Goal: Information Seeking & Learning: Learn about a topic

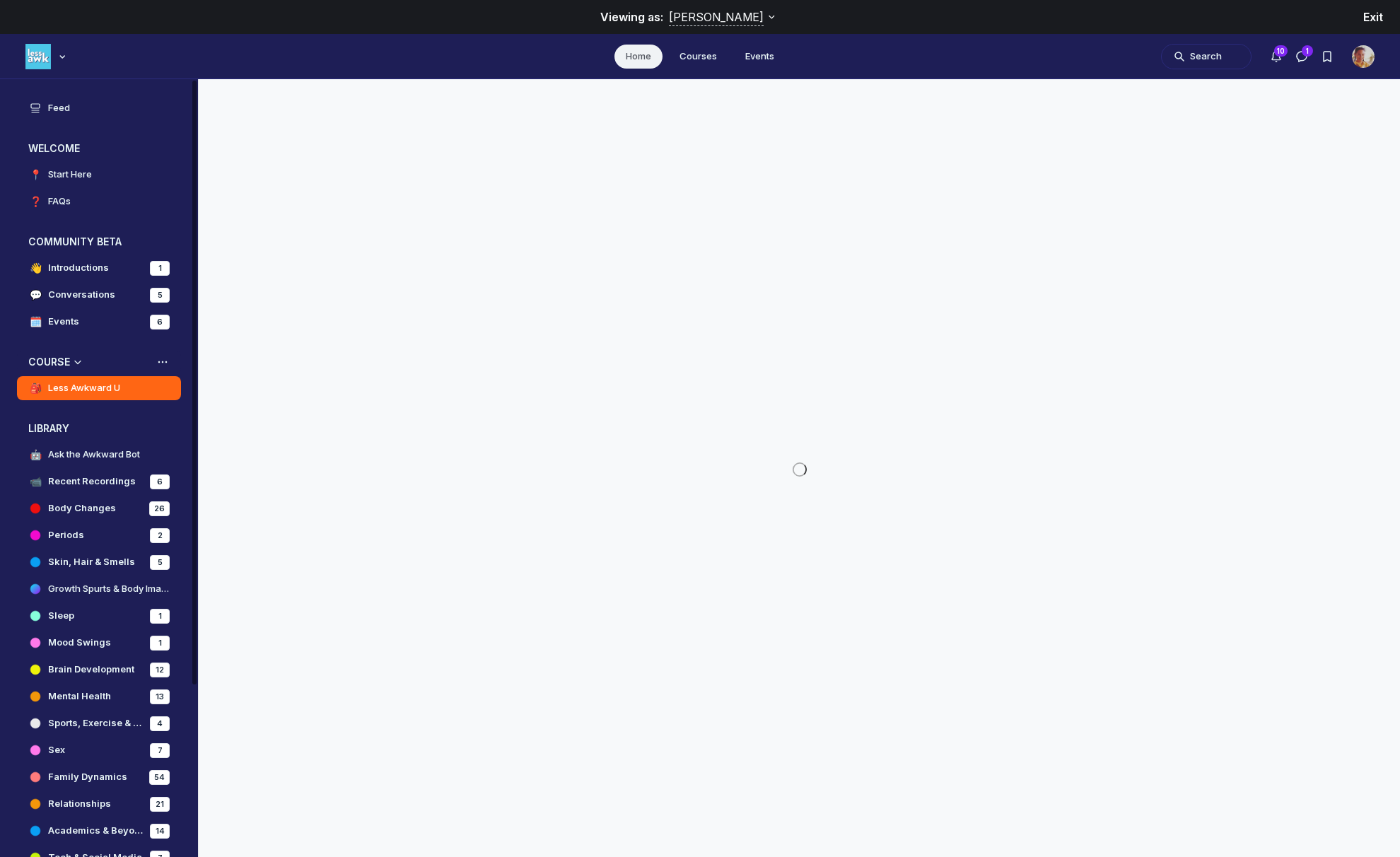
scroll to position [5289, 2709]
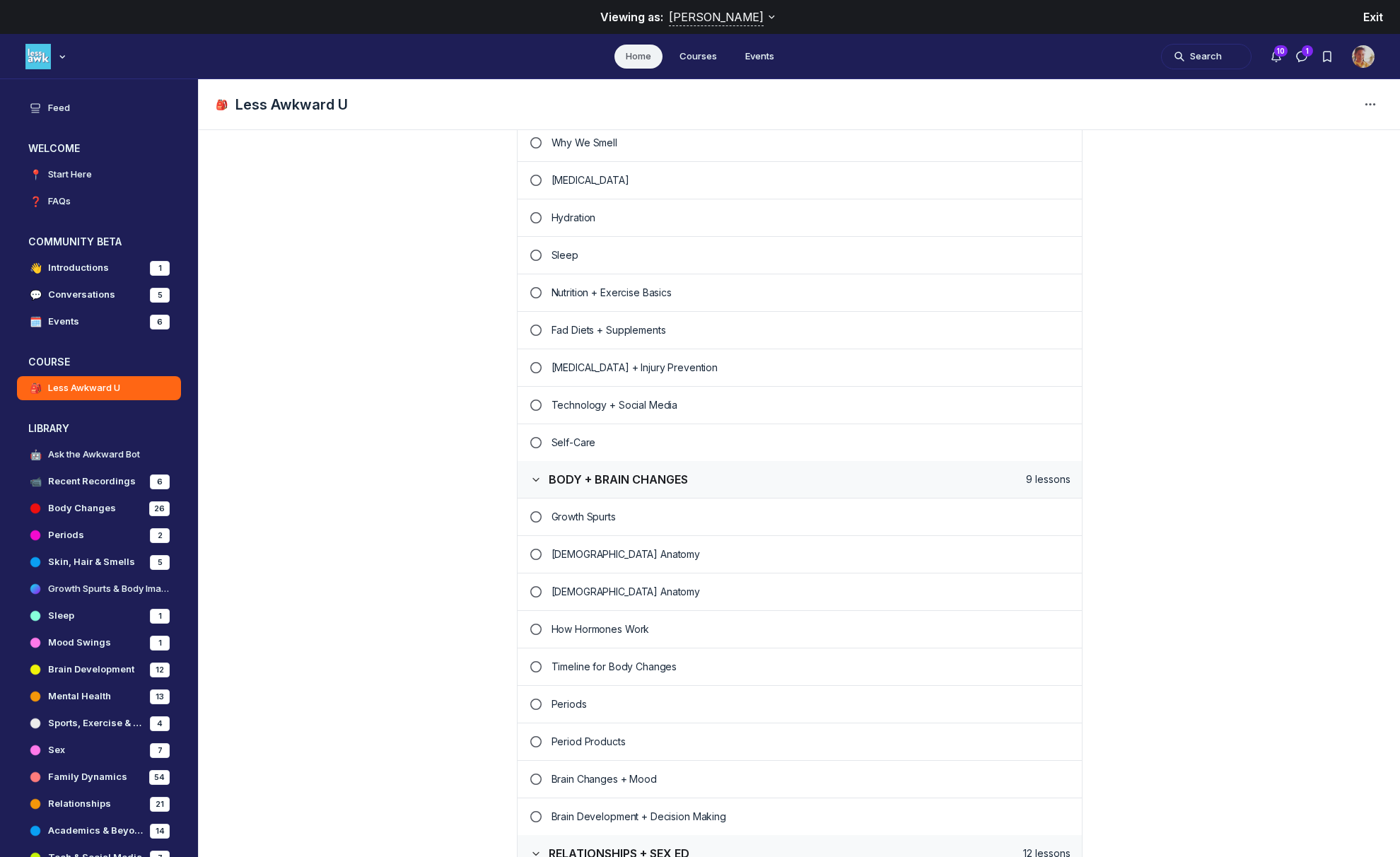
click at [641, 738] on p "Period Products" at bounding box center [811, 741] width 519 height 14
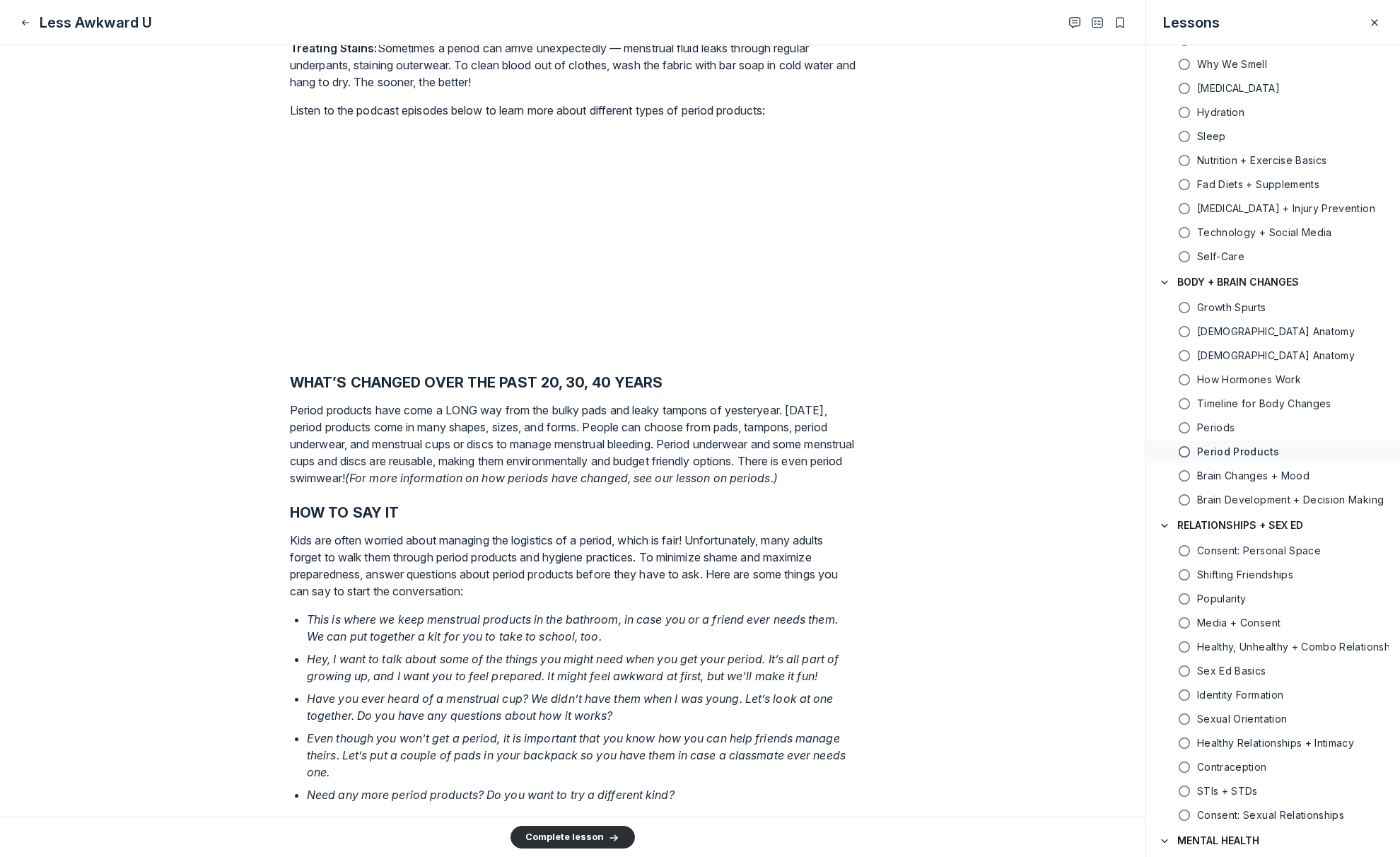
scroll to position [1743, 0]
drag, startPoint x: 283, startPoint y: 477, endPoint x: 391, endPoint y: 478, distance: 108.0
click at [391, 478] on main "Lesson 26 of 49 Period Products The world has changed… and so has puberty! Here…" at bounding box center [573, 431] width 1146 height 771
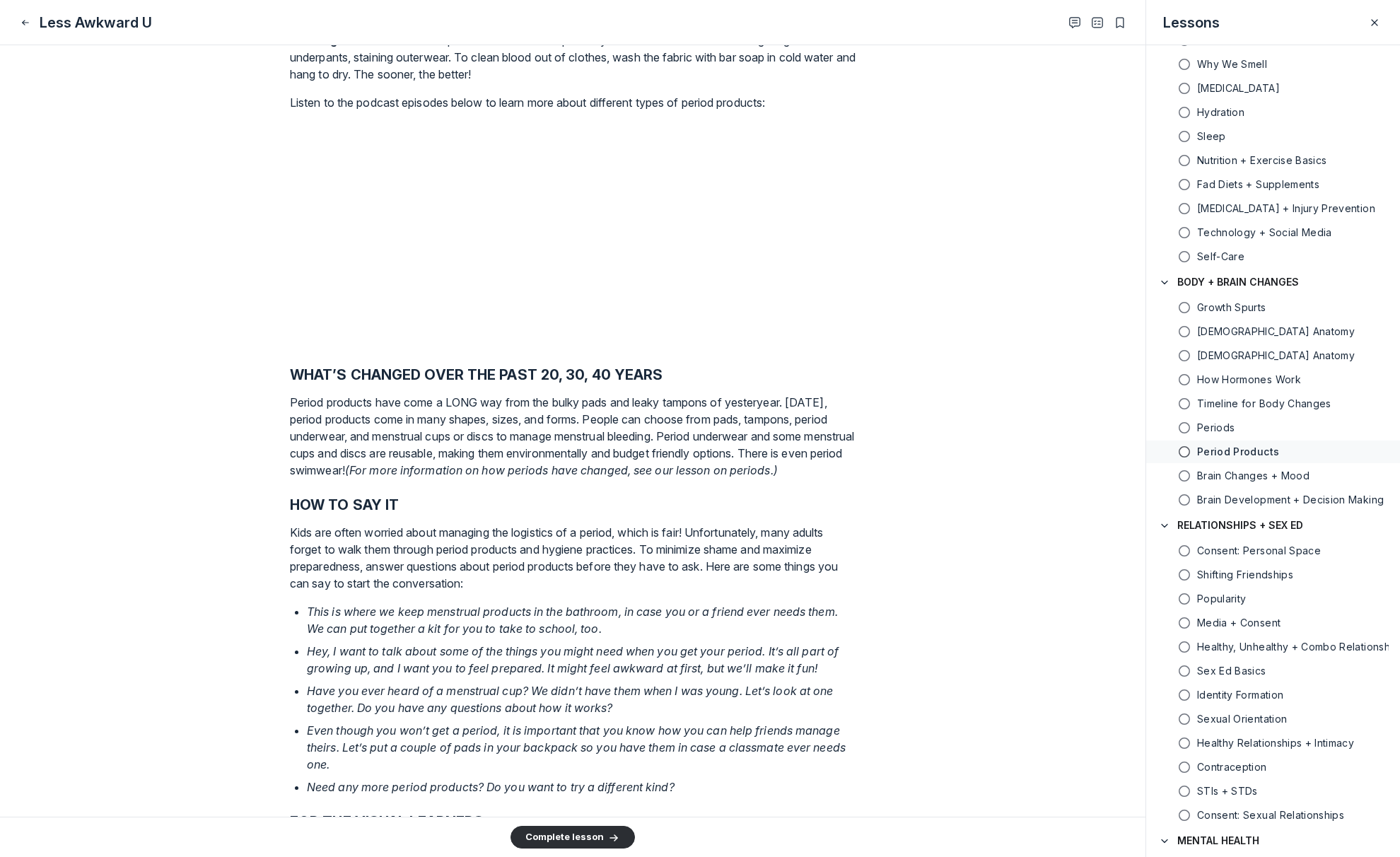
click at [607, 83] on p "Treating Stains: Sometimes a period can arrive unexpectedly — menstrual fluid l…" at bounding box center [573, 57] width 566 height 51
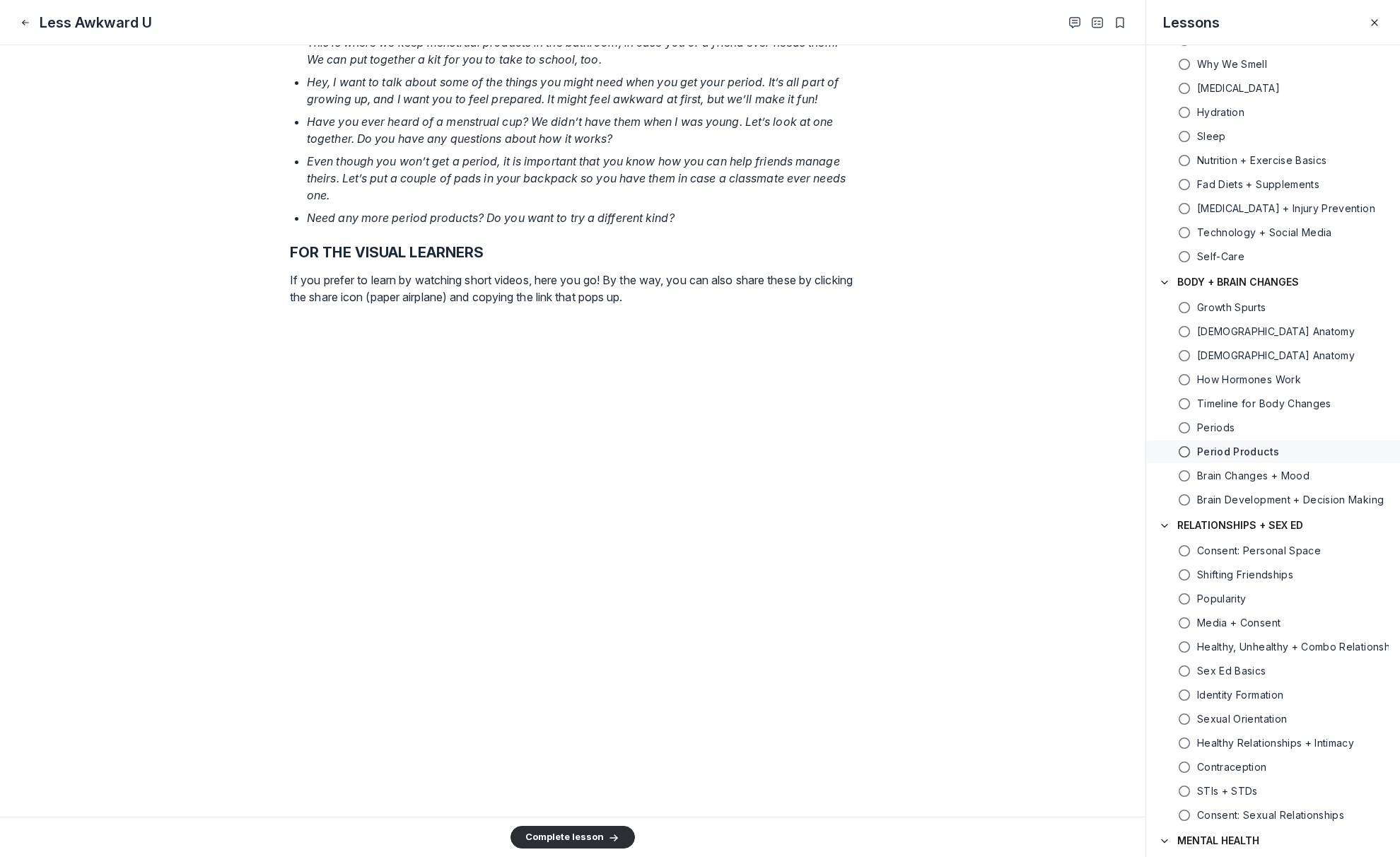
scroll to position [2319, 0]
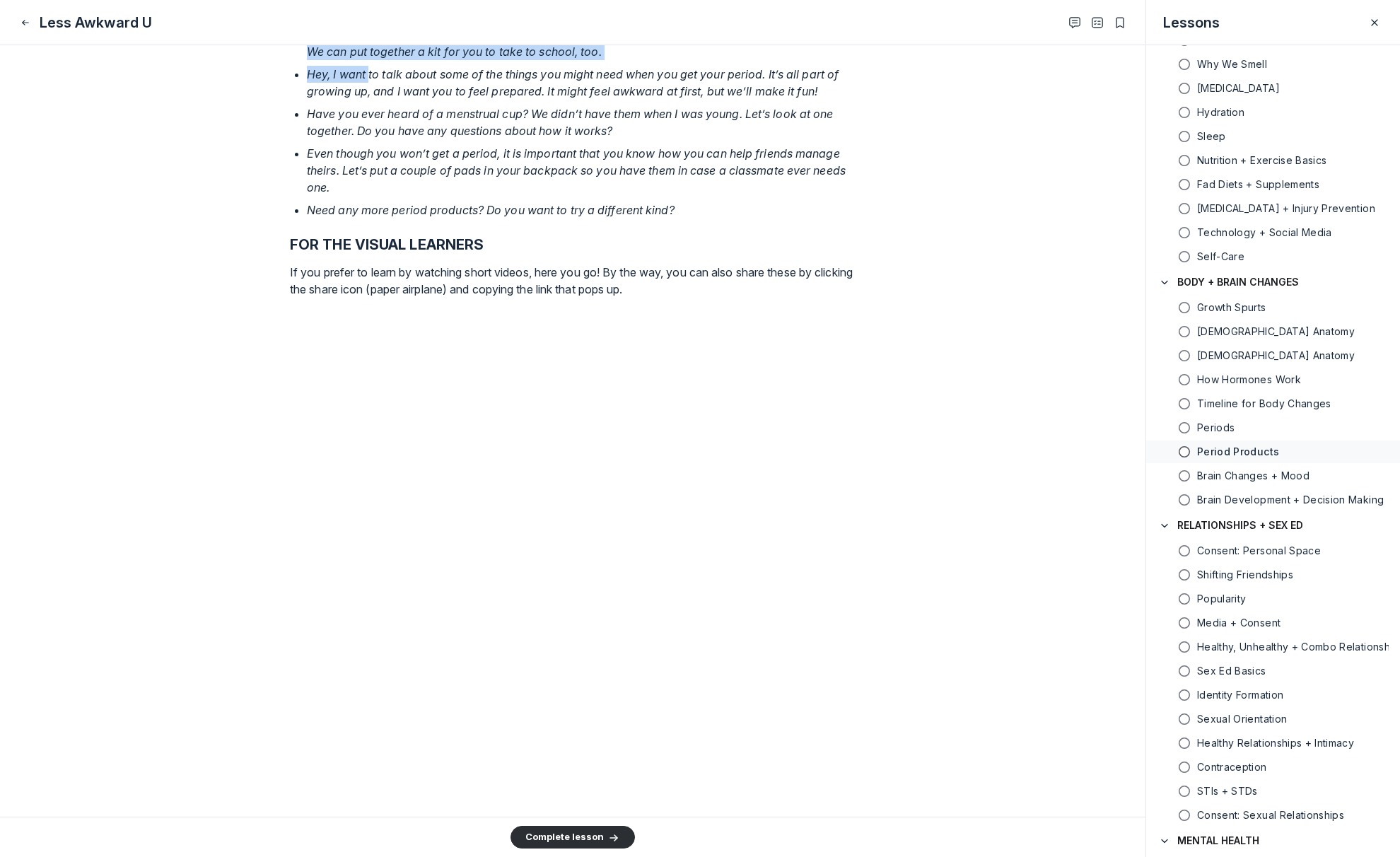
drag, startPoint x: 331, startPoint y: 428, endPoint x: 365, endPoint y: 464, distance: 49.5
click at [365, 218] on ul "This is where we keep menstrual products in the bathroom, in case you or a frie…" at bounding box center [581, 122] width 549 height 192
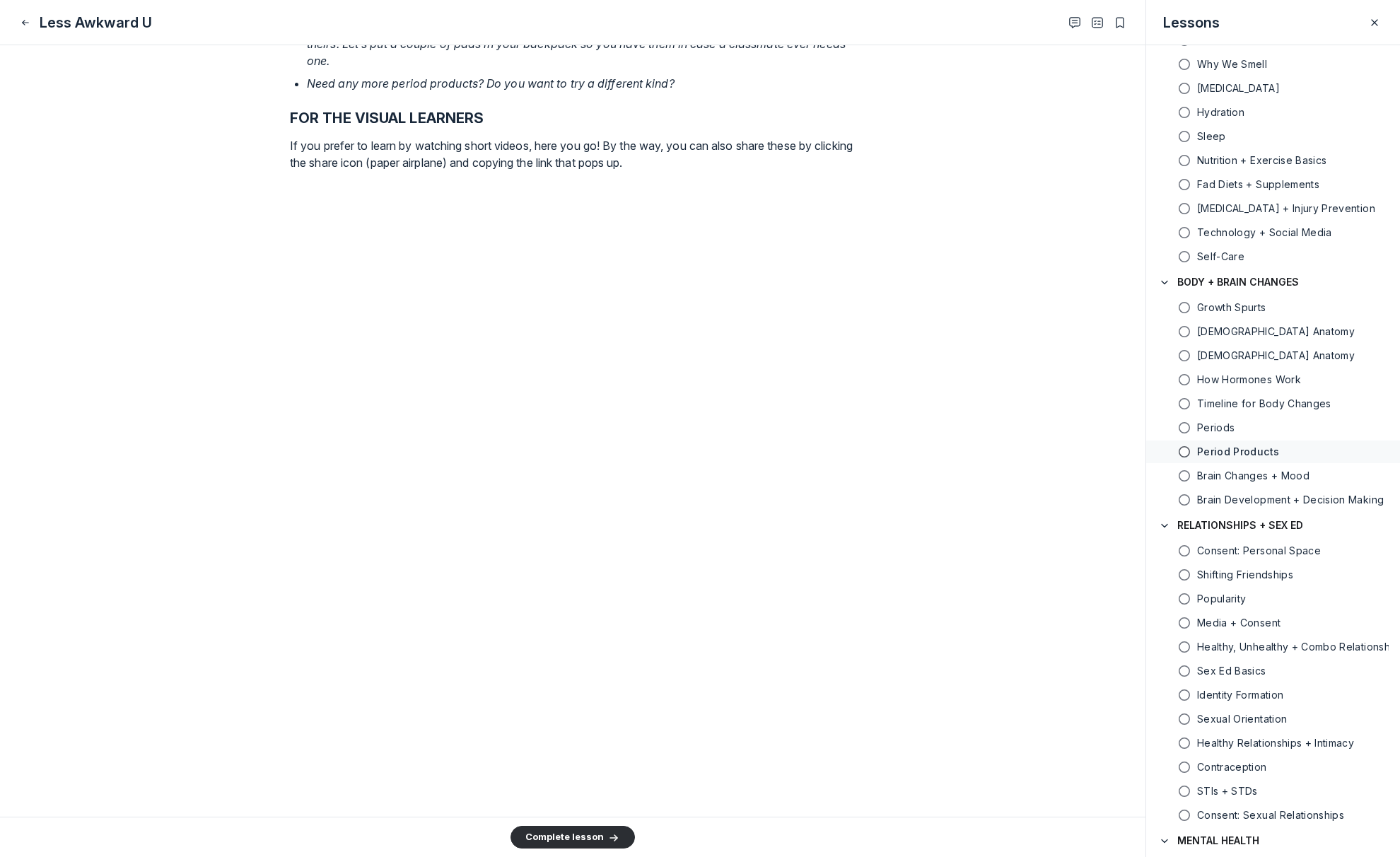
scroll to position [2433, 0]
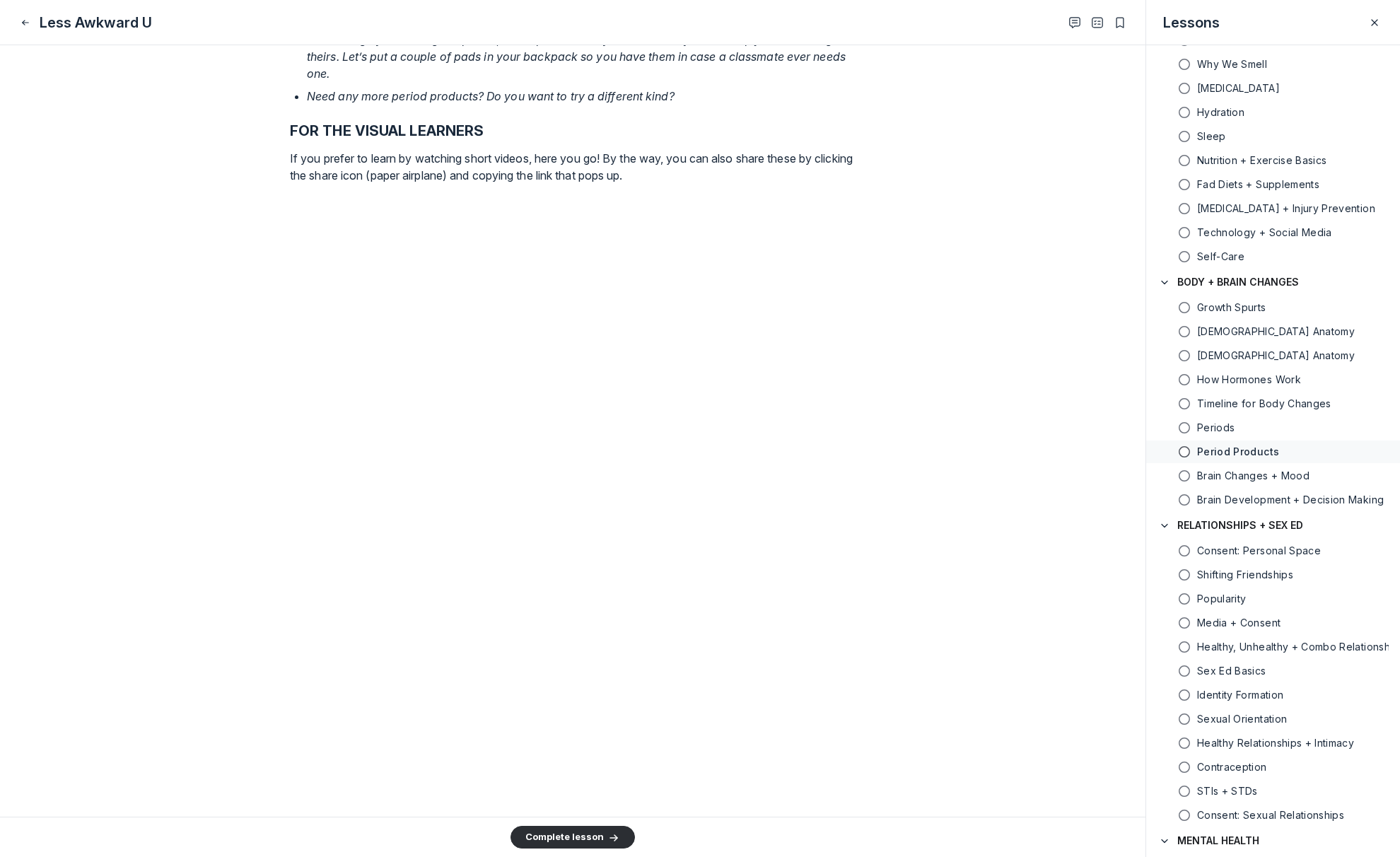
click at [713, 82] on p "Even though you won’t get a period, it is important that you know how you can h…" at bounding box center [581, 56] width 549 height 51
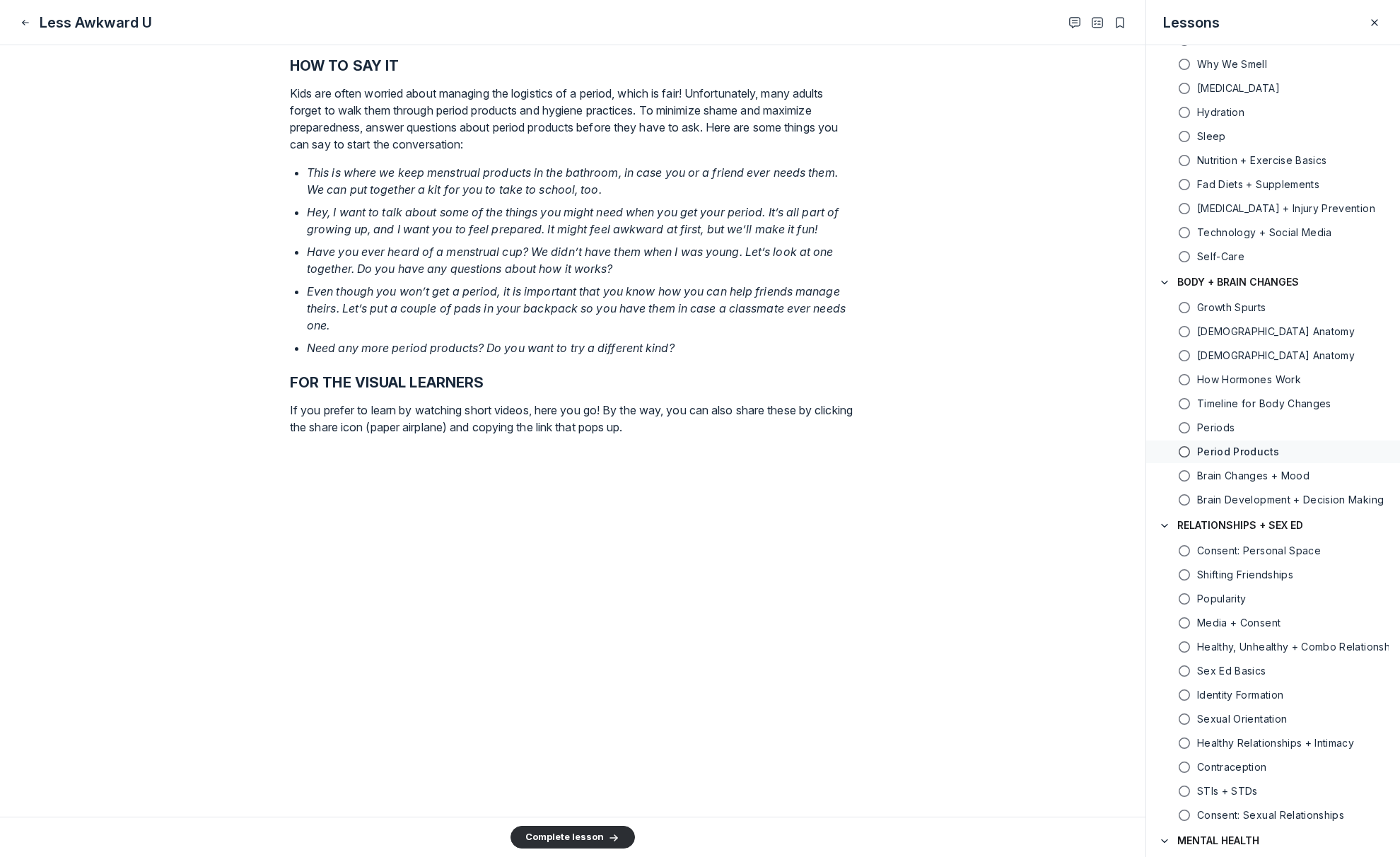
scroll to position [2103, 0]
